Goal: Task Accomplishment & Management: Complete application form

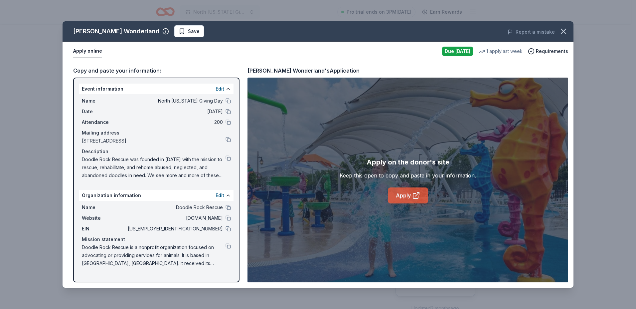
click at [406, 196] on link "Apply" at bounding box center [408, 195] width 40 height 16
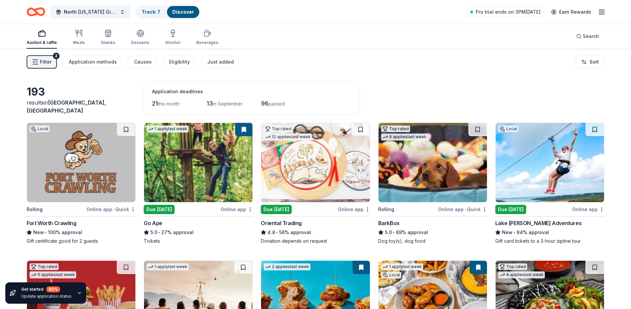
click at [183, 160] on img at bounding box center [198, 162] width 108 height 79
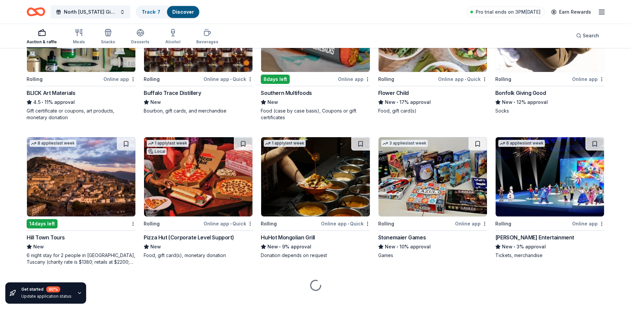
scroll to position [1557, 0]
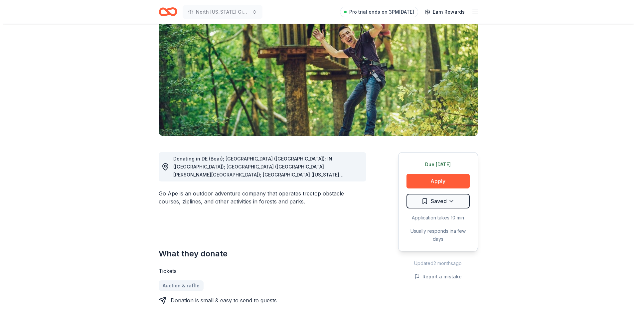
scroll to position [67, 0]
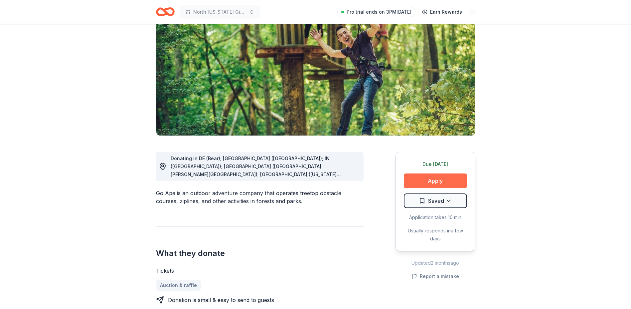
click at [450, 179] on button "Apply" at bounding box center [435, 180] width 63 height 15
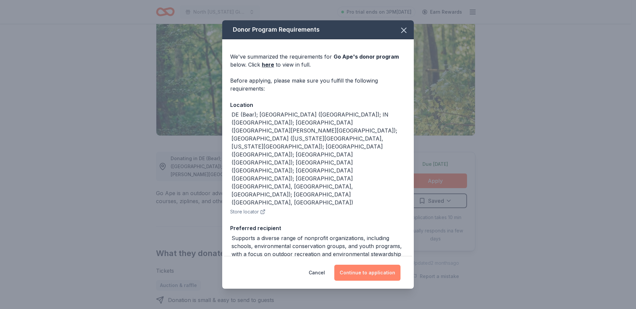
click at [368, 274] on button "Continue to application" at bounding box center [367, 273] width 66 height 16
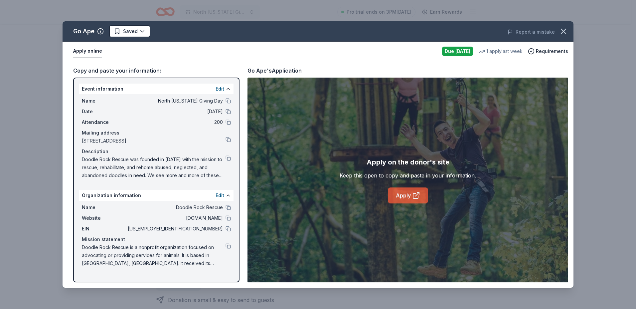
click at [406, 194] on link "Apply" at bounding box center [408, 195] width 40 height 16
click at [410, 194] on link "Apply" at bounding box center [408, 195] width 40 height 16
click at [412, 194] on icon at bounding box center [416, 195] width 8 height 8
